Goal: Navigation & Orientation: Find specific page/section

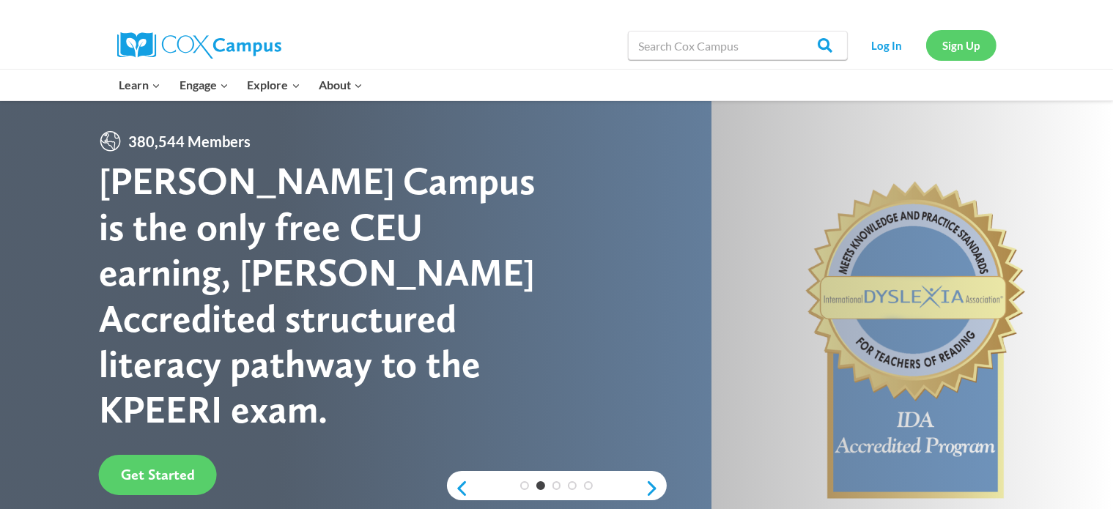
click at [979, 49] on link "Sign Up" at bounding box center [962, 45] width 70 height 30
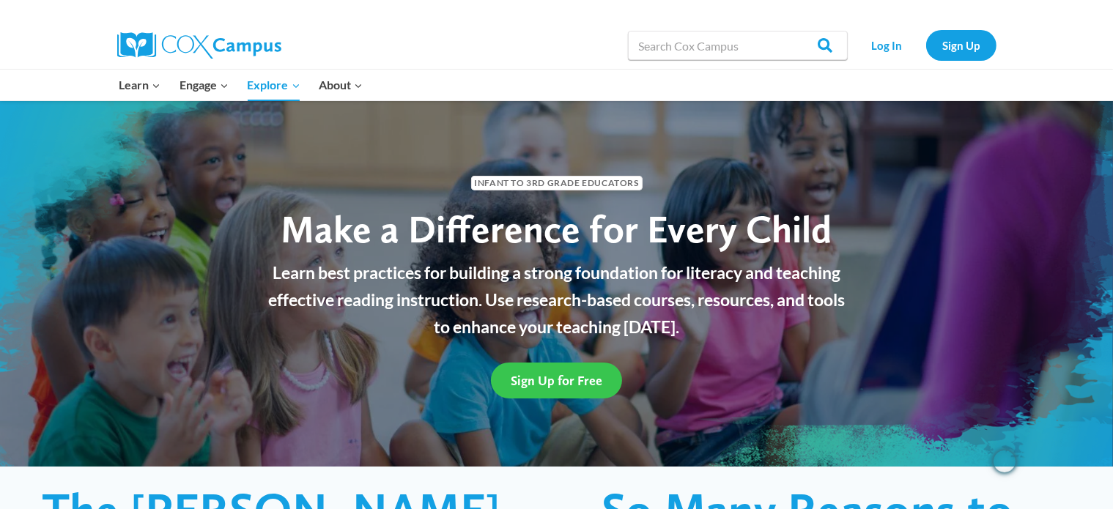
click at [585, 383] on span "Sign Up for Free" at bounding box center [557, 380] width 92 height 15
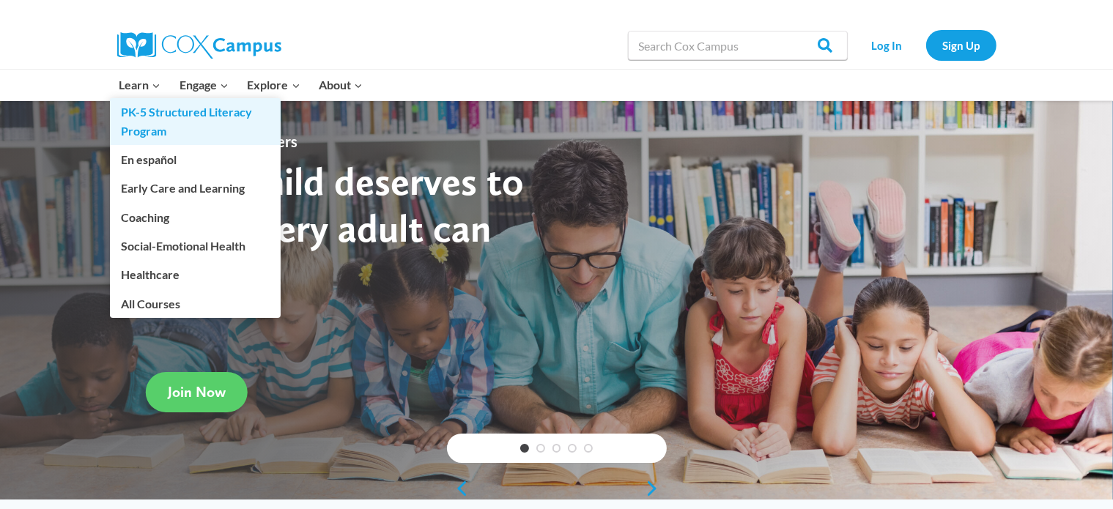
click at [154, 120] on link "PK-5 Structured Literacy Program" at bounding box center [195, 121] width 171 height 47
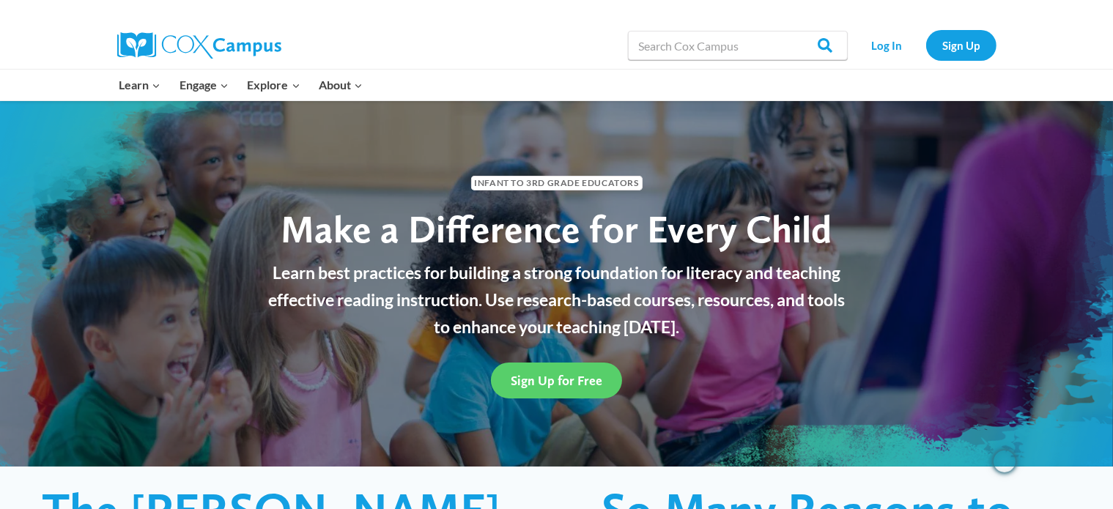
scroll to position [147, 0]
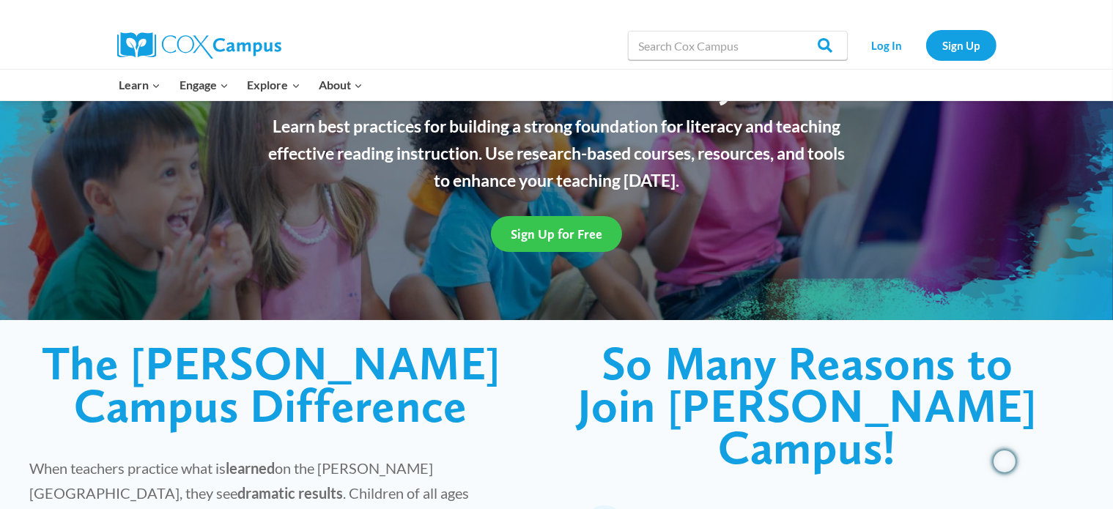
click at [586, 232] on span "Sign Up for Free" at bounding box center [557, 234] width 92 height 15
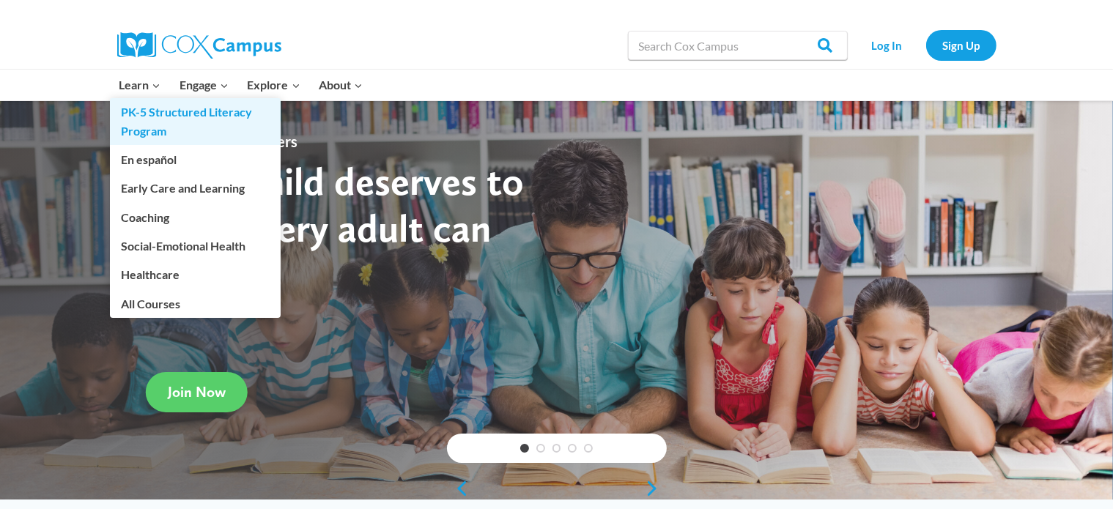
click at [149, 120] on link "PK-5 Structured Literacy Program" at bounding box center [195, 121] width 171 height 47
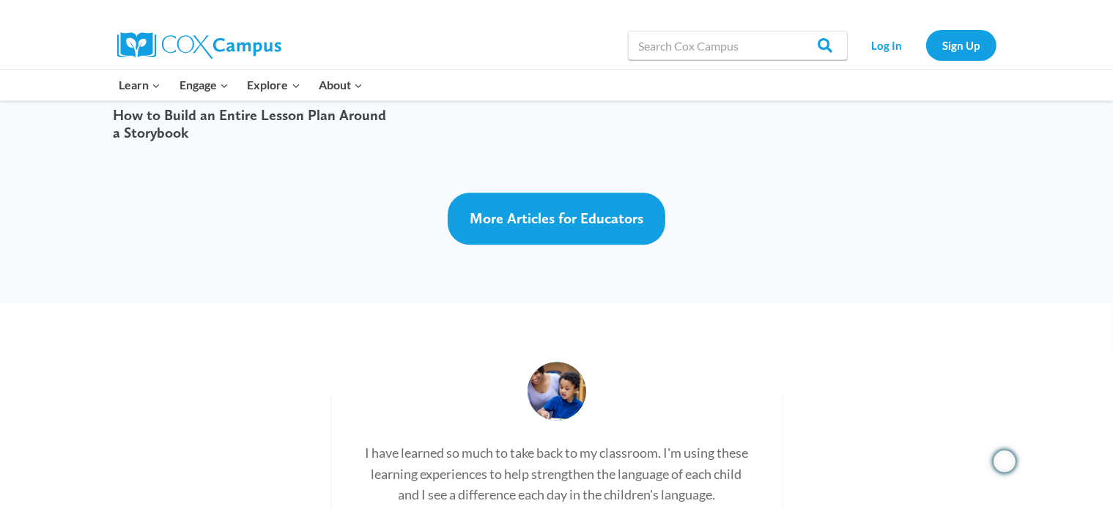
scroll to position [3636, 0]
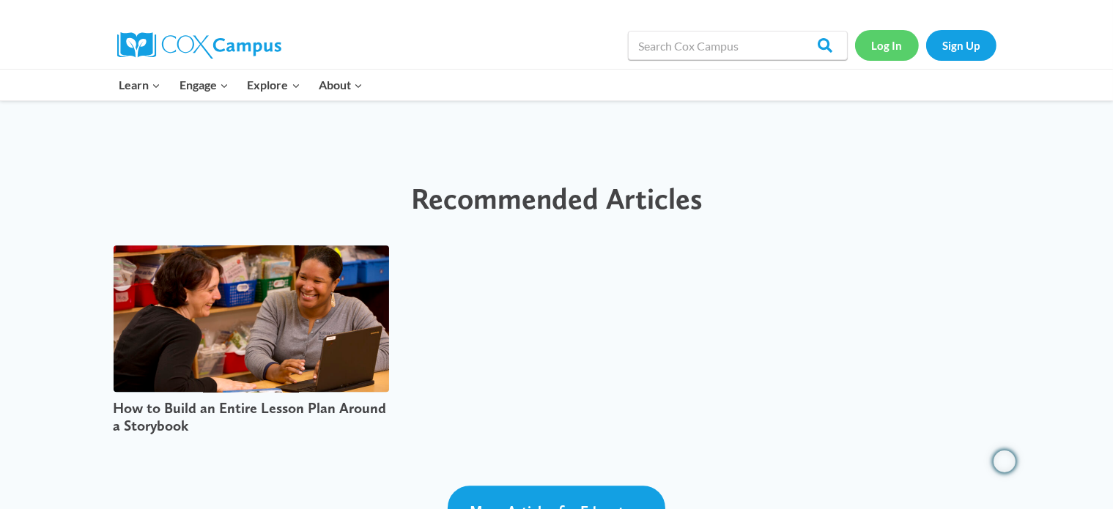
click at [886, 48] on link "Log In" at bounding box center [887, 45] width 64 height 30
